Goal: Navigation & Orientation: Find specific page/section

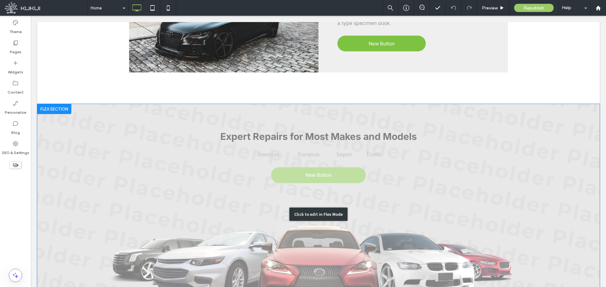
scroll to position [530, 0]
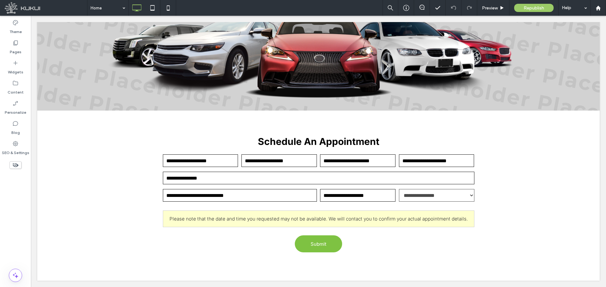
click at [20, 163] on span at bounding box center [15, 165] width 12 height 8
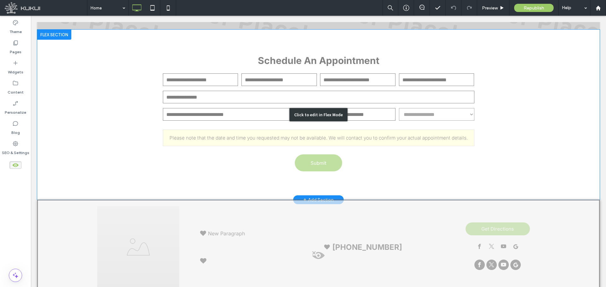
scroll to position [643, 0]
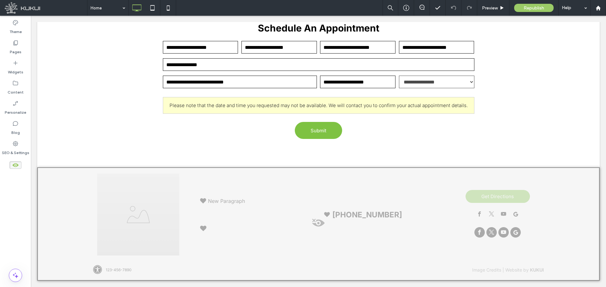
click at [311, 225] on span at bounding box center [318, 225] width 561 height 13
click at [316, 230] on button "Yes" at bounding box center [320, 233] width 20 height 8
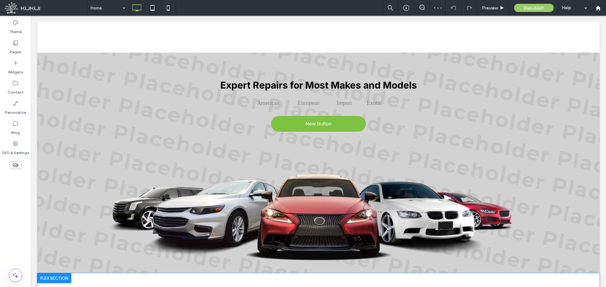
scroll to position [530, 0]
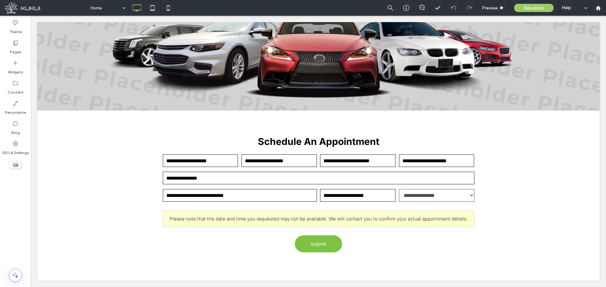
click at [9, 163] on span at bounding box center [15, 165] width 12 height 8
click at [15, 164] on use at bounding box center [15, 165] width 6 height 4
click at [15, 164] on icon at bounding box center [15, 165] width 7 height 7
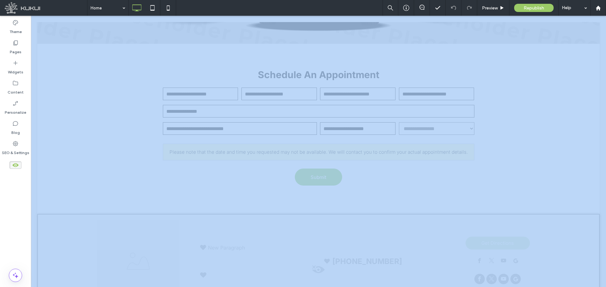
scroll to position [643, 0]
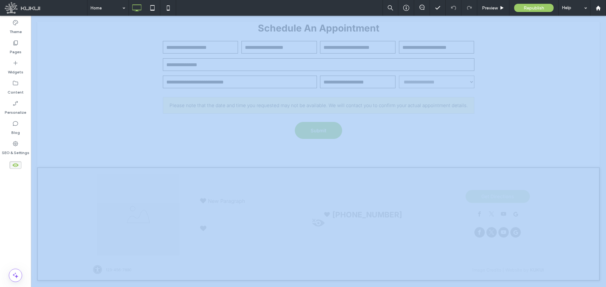
click at [263, 201] on div at bounding box center [318, 224] width 562 height 114
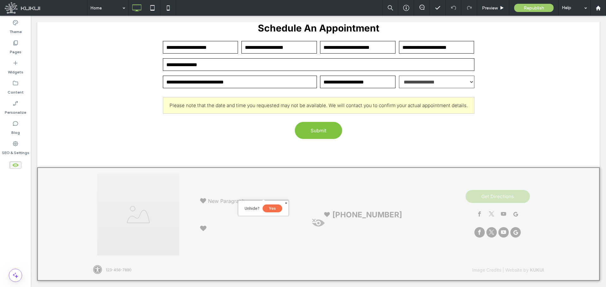
click at [276, 214] on div "Unhide? Yes" at bounding box center [263, 209] width 51 height 16
click at [275, 210] on button "Yes" at bounding box center [272, 209] width 20 height 8
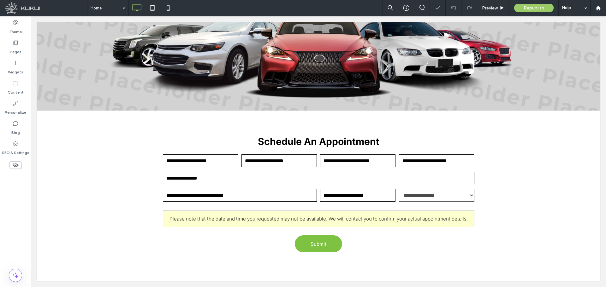
click at [15, 167] on icon at bounding box center [15, 165] width 7 height 7
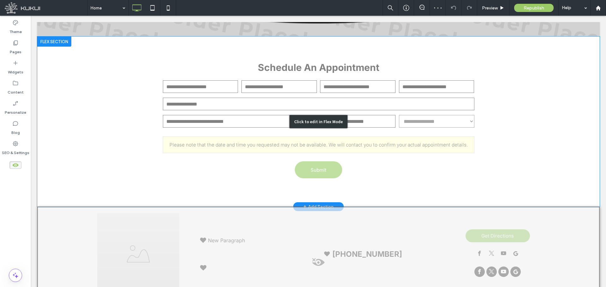
scroll to position [643, 0]
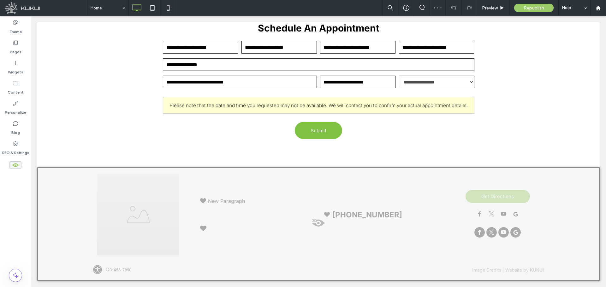
click at [265, 208] on div at bounding box center [318, 224] width 562 height 114
click at [272, 215] on button "Yes" at bounding box center [274, 217] width 20 height 8
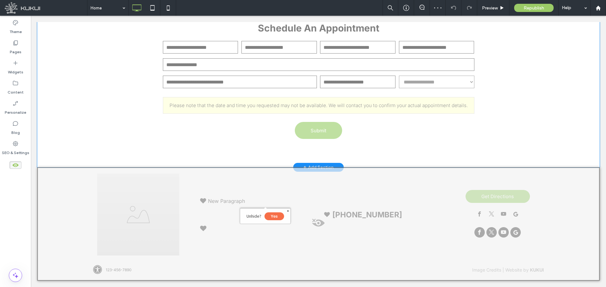
scroll to position [530, 0]
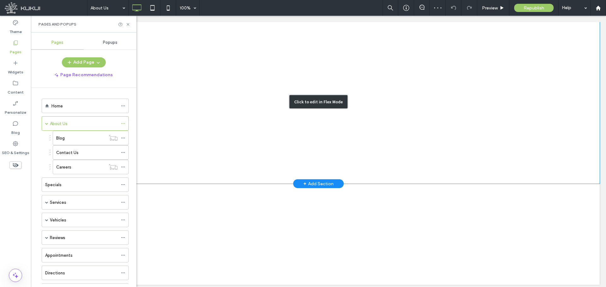
scroll to position [6, 0]
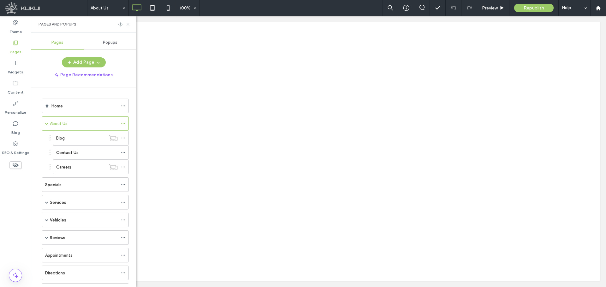
drag, startPoint x: 128, startPoint y: 23, endPoint x: 98, endPoint y: 8, distance: 34.1
click at [128, 23] on icon at bounding box center [128, 24] width 5 height 5
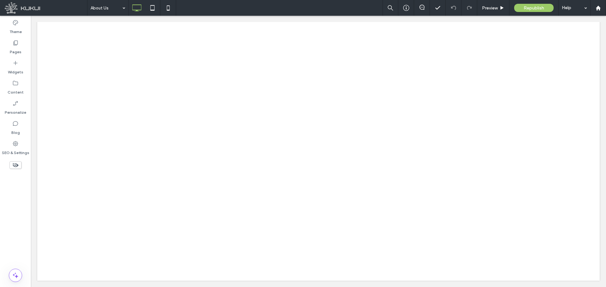
click at [15, 164] on icon at bounding box center [15, 165] width 7 height 7
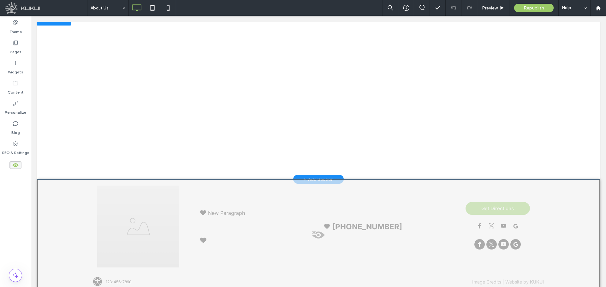
scroll to position [0, 0]
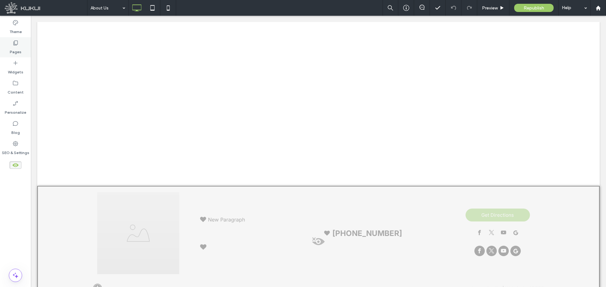
click at [19, 53] on label "Pages" at bounding box center [16, 50] width 12 height 9
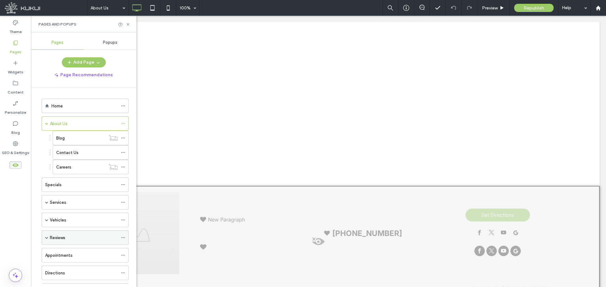
scroll to position [32, 0]
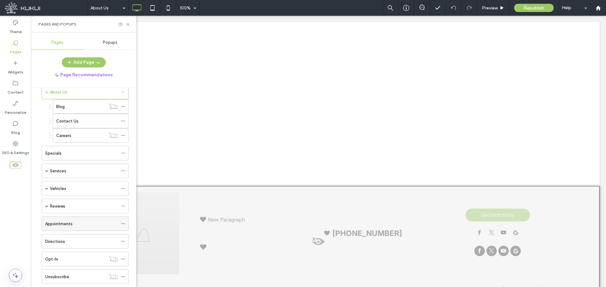
click at [73, 229] on div "Appointments" at bounding box center [81, 224] width 73 height 14
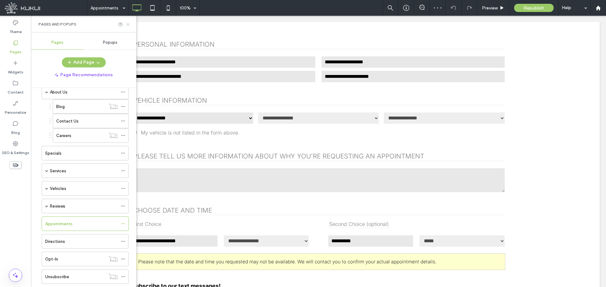
click at [128, 26] on icon at bounding box center [128, 24] width 5 height 5
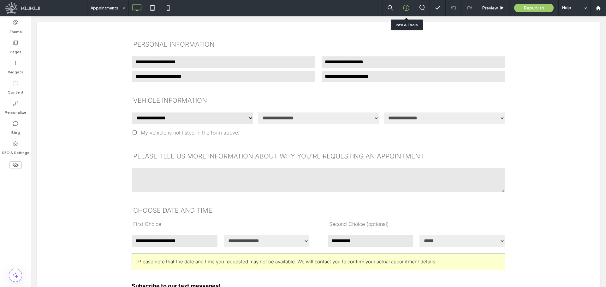
click at [407, 8] on icon at bounding box center [406, 8] width 6 height 6
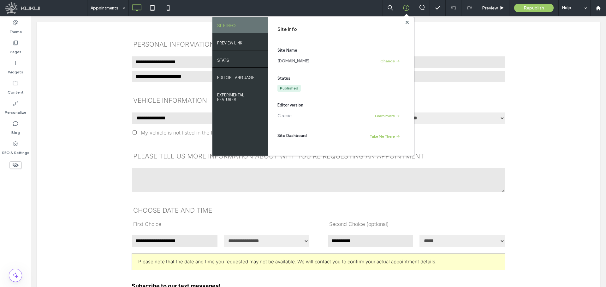
click at [309, 60] on link "www.equalityautomotive.kukuiwebsite.com" at bounding box center [293, 61] width 32 height 6
click at [388, 139] on button "Take Me There" at bounding box center [384, 137] width 39 height 8
click at [407, 23] on use at bounding box center [406, 21] width 3 height 3
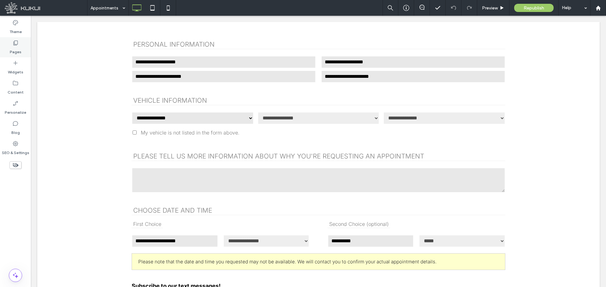
click at [20, 48] on label "Pages" at bounding box center [16, 50] width 12 height 9
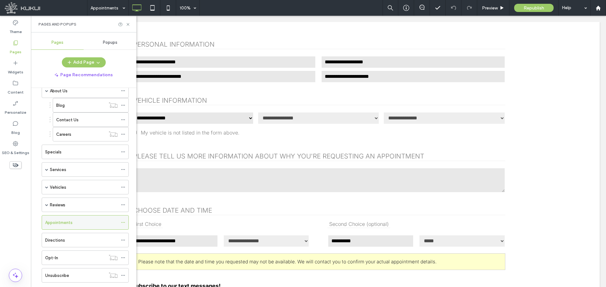
scroll to position [47, 0]
click at [85, 223] on div "Directions" at bounding box center [81, 226] width 73 height 7
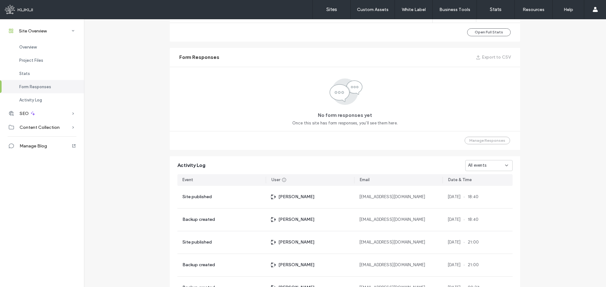
scroll to position [445, 0]
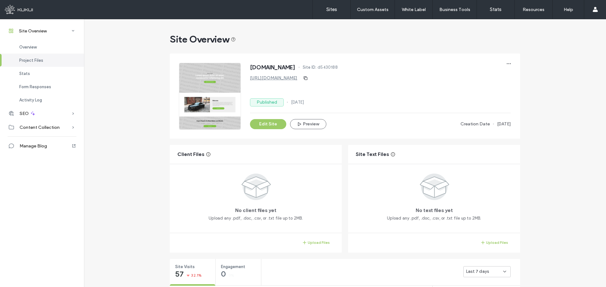
click at [297, 77] on link "https://www.equalityautomotive.kukuiwebsite.com" at bounding box center [273, 77] width 47 height 5
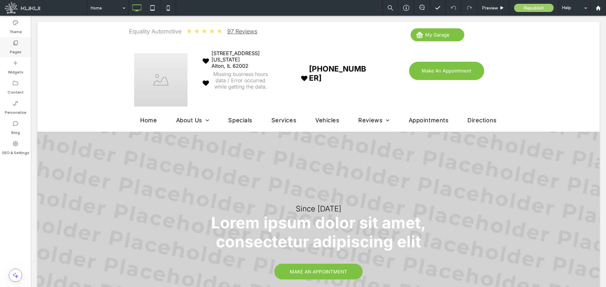
click at [16, 45] on use at bounding box center [16, 43] width 4 height 5
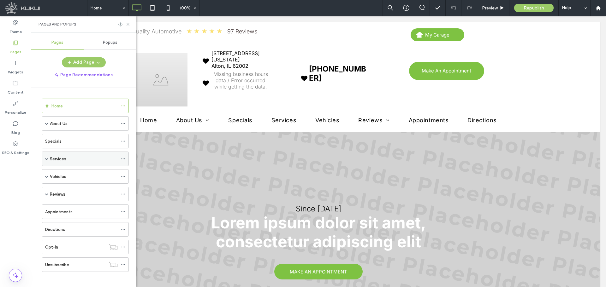
click at [46, 158] on span at bounding box center [46, 158] width 3 height 3
